Goal: Complete application form: Complete application form

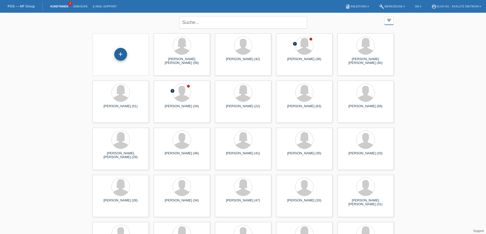
click at [122, 54] on div "+" at bounding box center [120, 54] width 13 height 13
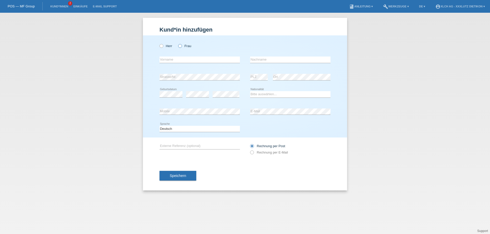
click at [177, 43] on icon at bounding box center [177, 43] width 0 height 0
click at [181, 45] on input "Frau" at bounding box center [179, 45] width 3 height 3
radio input "true"
click at [179, 59] on input "text" at bounding box center [199, 60] width 80 height 6
type input "[PERSON_NAME]"
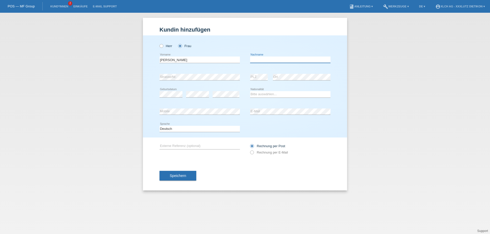
click at [266, 60] on input "text" at bounding box center [290, 60] width 80 height 6
type input "Uyar"
click at [269, 94] on select "Bitte auswählen... Schweiz Deutschland Liechtenstein Österreich ------------ Af…" at bounding box center [290, 94] width 80 height 6
select select "DE"
click at [250, 91] on select "Bitte auswählen... Schweiz Deutschland Liechtenstein Österreich ------------ Af…" at bounding box center [290, 94] width 80 height 6
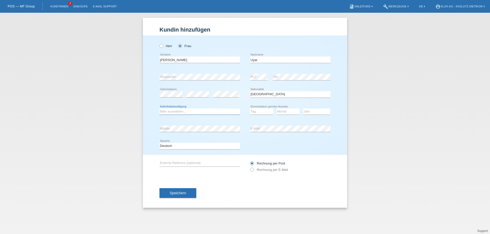
click at [199, 111] on select "Bitte auswählen... C B B - Flüchtlingsstatus Andere" at bounding box center [199, 112] width 80 height 6
select select "C"
click at [159, 109] on select "Bitte auswählen... C B B - Flüchtlingsstatus Andere" at bounding box center [199, 112] width 80 height 6
click at [261, 112] on select "Tag 01 02 03 04 05 06 07 08 09 10 11" at bounding box center [261, 112] width 23 height 6
select select "15"
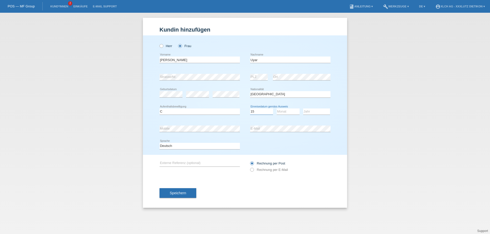
click at [250, 109] on select "Tag 01 02 03 04 05 06 07 08 09 10 11" at bounding box center [261, 112] width 23 height 6
click at [291, 109] on select "Monat 01 02 03 04 05 06 07 08 09 10 11" at bounding box center [287, 112] width 23 height 6
select select "05"
click at [276, 109] on select "Monat 01 02 03 04 05 06 07 08 09 10 11" at bounding box center [287, 112] width 23 height 6
click at [310, 111] on select "Jahr 2025 2024 2023 2022 2021 2020 2019 2018 2017 2016 2015 2014 2013 2012 2011…" at bounding box center [316, 112] width 27 height 6
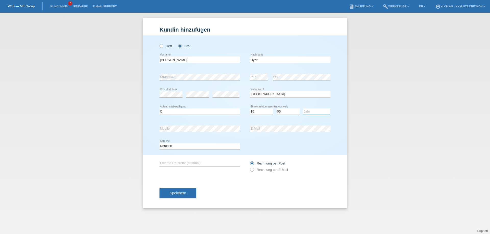
select select "2007"
click at [303, 109] on select "Jahr 2025 2024 2023 2022 2021 2020 2019 2018 2017 2016 2015 2014 2013 2012 2011…" at bounding box center [316, 112] width 27 height 6
click at [249, 167] on icon at bounding box center [249, 167] width 0 height 0
click at [253, 169] on input "Rechnung per E-Mail" at bounding box center [251, 171] width 3 height 6
radio input "true"
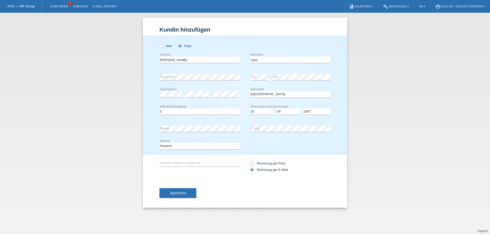
click at [185, 193] on span "Speichern" at bounding box center [178, 193] width 16 height 4
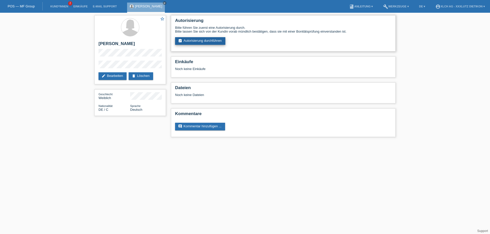
click at [201, 42] on link "assignment_turned_in Autorisierung durchführen" at bounding box center [200, 41] width 50 height 8
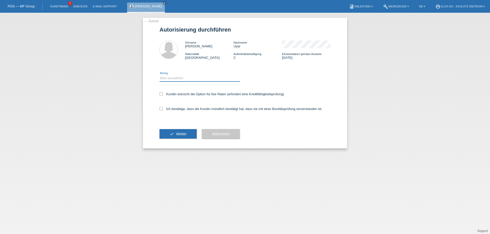
drag, startPoint x: 193, startPoint y: 81, endPoint x: 193, endPoint y: 78, distance: 2.8
click at [193, 81] on select "Bitte auswählen CHF 1.00 - CHF 499.00 CHF 500.00 - CHF 1'999.00 CHF 2'000.00 - …" at bounding box center [199, 78] width 80 height 6
select select "3"
click at [159, 75] on select "Bitte auswählen CHF 1.00 - CHF 499.00 CHF 500.00 - CHF 1'999.00 CHF 2'000.00 - …" at bounding box center [199, 78] width 80 height 6
click at [163, 109] on label "Ich bestätige, dass die Kundin mündlich bestätigt hat, dass sie mit einer Bonit…" at bounding box center [240, 109] width 163 height 4
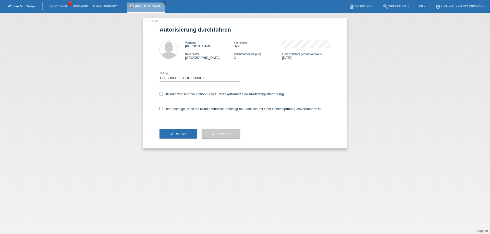
click at [163, 109] on input "Ich bestätige, dass die Kundin mündlich bestätigt hat, dass sie mit einer Bonit…" at bounding box center [160, 108] width 3 height 3
checkbox input "true"
click at [176, 134] on button "check Weiter" at bounding box center [177, 134] width 37 height 10
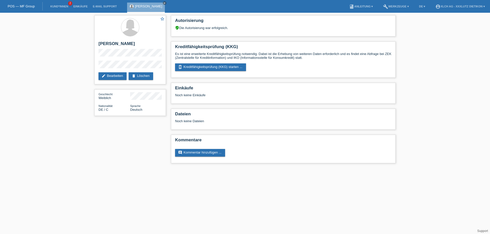
click at [198, 66] on link "perm_device_information Kreditfähigkeitsprüfung (KKG) starten ..." at bounding box center [210, 67] width 71 height 8
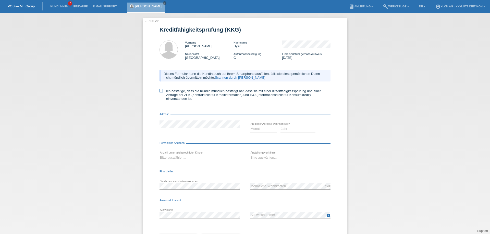
click at [160, 91] on icon at bounding box center [160, 90] width 3 height 3
click at [160, 91] on input "Ich bestätige, dass die Kundin mündlich bestätigt hat, dass sie mit einer Kredi…" at bounding box center [160, 90] width 3 height 3
checkbox input "true"
click at [257, 129] on select "Monat 01 02 03 04 05 06 07 08 09 10" at bounding box center [263, 129] width 27 height 6
select select "10"
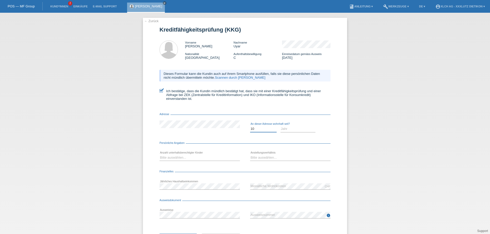
click at [250, 126] on select "Monat 01 02 03 04 05 06 07 08 09 10" at bounding box center [263, 129] width 27 height 6
click at [285, 130] on select "Jahr 2025 2024 2023 2022 2021 2020 2019 2018 2017 2016 2015 2014 2013 2012 2011…" at bounding box center [297, 129] width 35 height 6
select select "2017"
click at [280, 126] on select "Jahr 2025 2024 2023 2022 2021 2020 2019 2018 2017 2016 2015 2014 2013 2012 2011…" at bounding box center [297, 129] width 35 height 6
click at [186, 157] on select "Bitte auswählen... 0 1 2 3 4 5 6 7 8 9" at bounding box center [199, 158] width 80 height 6
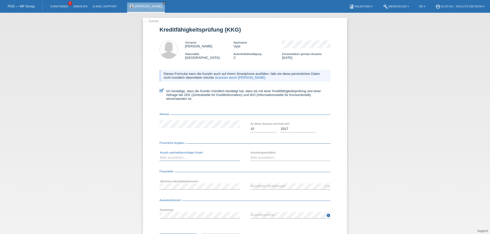
select select "3"
click at [159, 155] on select "Bitte auswählen... 0 1 2 3 4 5 6 7 8 9" at bounding box center [199, 158] width 80 height 6
click at [258, 159] on select "Bitte auswählen... Unbefristet Befristet Lehrling/Student Pensioniert Nicht arb…" at bounding box center [290, 158] width 80 height 6
select select "UNLIMITED"
click at [250, 155] on select "Bitte auswählen... Unbefristet Befristet Lehrling/Student Pensioniert Nicht arb…" at bounding box center [290, 158] width 80 height 6
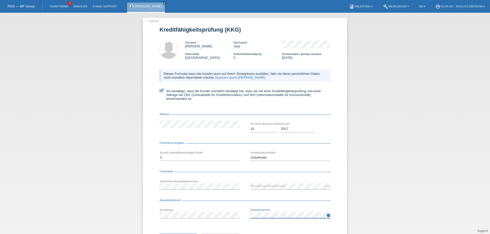
scroll to position [24, 0]
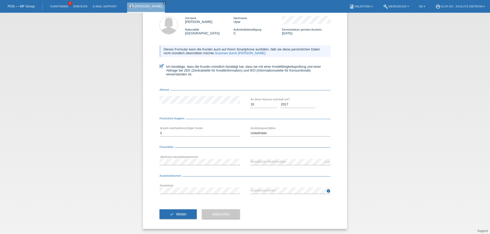
click at [181, 213] on span "Weiter" at bounding box center [181, 214] width 10 height 4
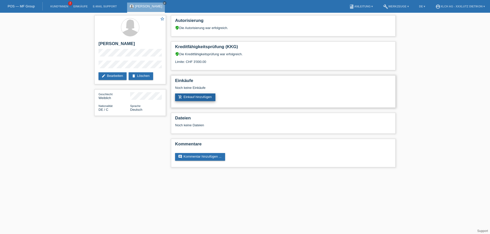
click at [202, 96] on link "add_shopping_cart Einkauf hinzufügen" at bounding box center [195, 98] width 40 height 8
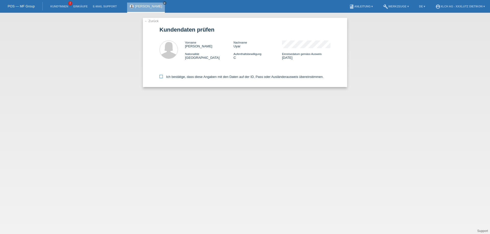
click at [162, 77] on icon at bounding box center [160, 76] width 3 height 3
click at [162, 77] on input "Ich bestätige, dass diese Angaben mit den Daten auf der ID, Pass oder Ausländer…" at bounding box center [160, 76] width 3 height 3
checkbox input "true"
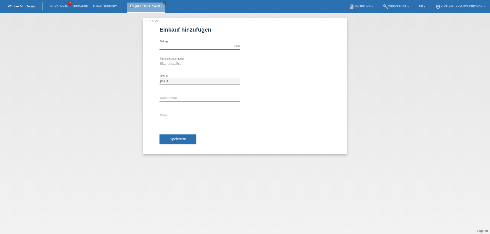
click at [185, 44] on input "text" at bounding box center [199, 46] width 80 height 6
type input "3000.00"
click at [177, 63] on select "Bitte auswählen Kauf auf Rechnung mit Teilzahlungsoption Fixe Raten - Zinsübern…" at bounding box center [199, 64] width 80 height 6
select select "109"
click at [159, 61] on select "Bitte auswählen Kauf auf Rechnung mit Teilzahlungsoption Fixe Raten - Zinsübern…" at bounding box center [199, 64] width 80 height 6
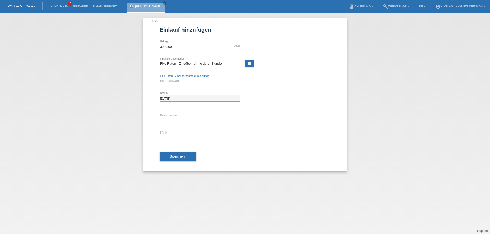
click at [184, 81] on select "Bitte auswählen 6 Raten 12 Raten 24 Raten 36 Raten" at bounding box center [199, 81] width 80 height 6
click at [249, 62] on link "calculate" at bounding box center [249, 63] width 9 height 7
type input "3000.00"
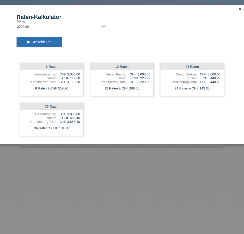
click at [241, 8] on icon "close" at bounding box center [240, 9] width 4 height 4
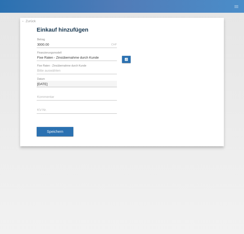
click at [29, 20] on link "← Zurück" at bounding box center [28, 21] width 14 height 4
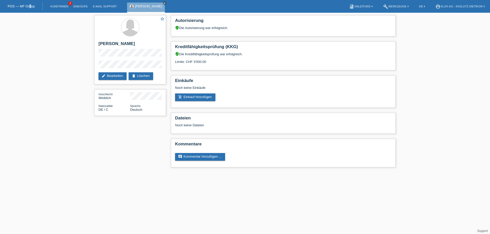
click at [30, 4] on div "POS — MF Group" at bounding box center [21, 6] width 43 height 8
click at [163, 3] on icon "close" at bounding box center [164, 3] width 3 height 3
click at [61, 7] on link "Kund*innen" at bounding box center [59, 6] width 23 height 3
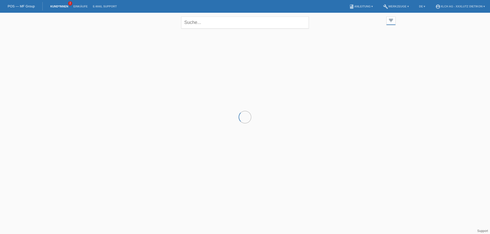
drag, startPoint x: 0, startPoint y: 0, endPoint x: 23, endPoint y: 5, distance: 23.8
click at [23, 5] on link "POS — MF Group" at bounding box center [21, 6] width 27 height 4
